Goal: Information Seeking & Learning: Learn about a topic

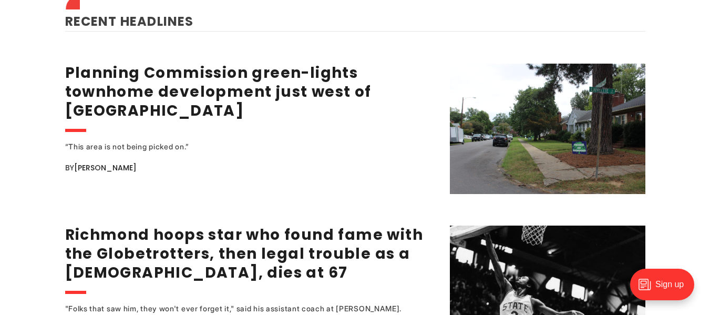
scroll to position [1251, 0]
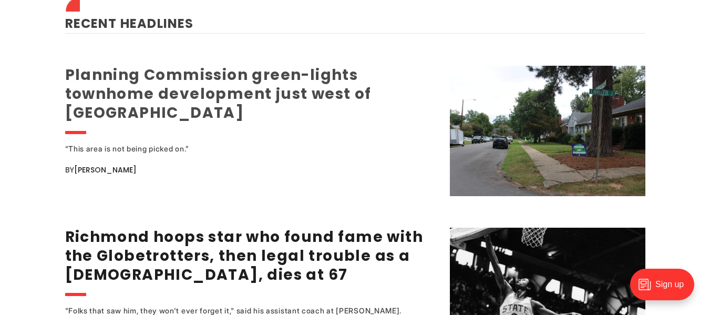
click at [314, 70] on link "Planning Commission green-lights townhome development just west of Carytown" at bounding box center [218, 94] width 307 height 58
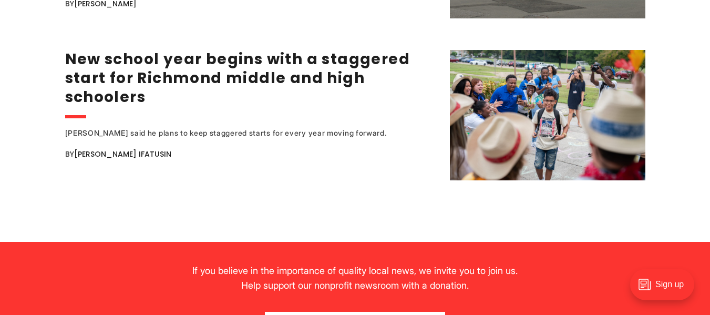
scroll to position [1802, 0]
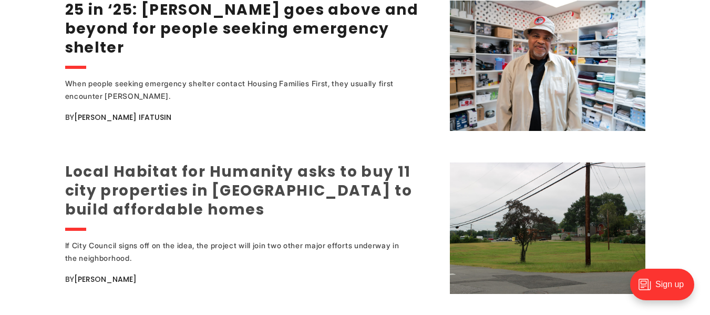
click at [220, 171] on link "Local Habitat for Humanity asks to buy 11 city properties in [GEOGRAPHIC_DATA] …" at bounding box center [239, 190] width 348 height 58
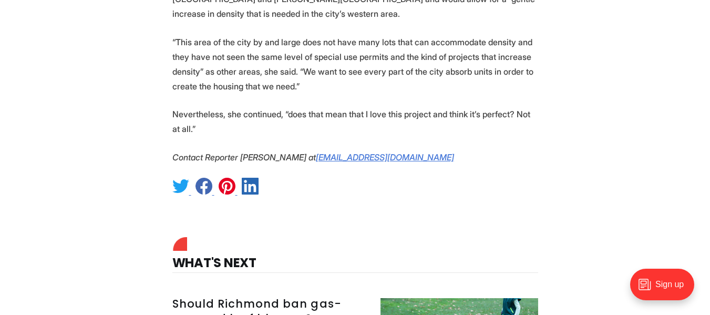
scroll to position [3759, 0]
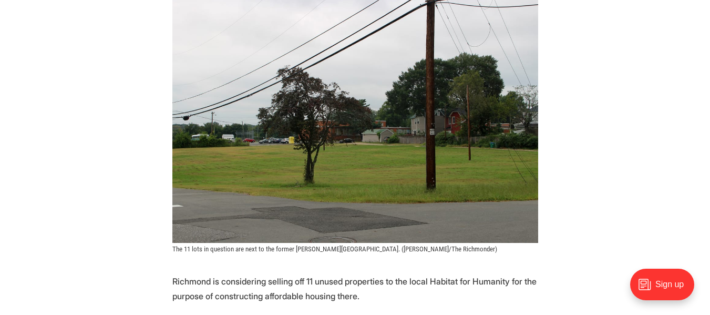
scroll to position [551, 0]
